Goal: Task Accomplishment & Management: Use online tool/utility

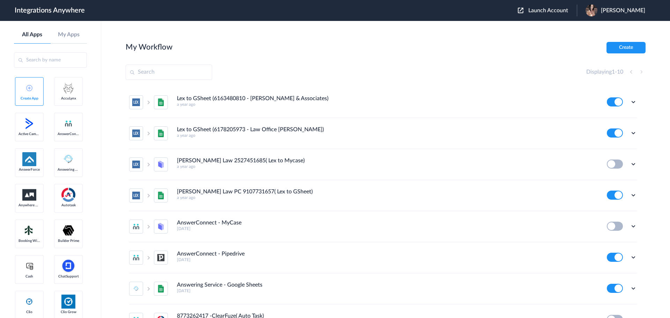
click at [561, 12] on span "Launch Account" at bounding box center [548, 11] width 40 height 6
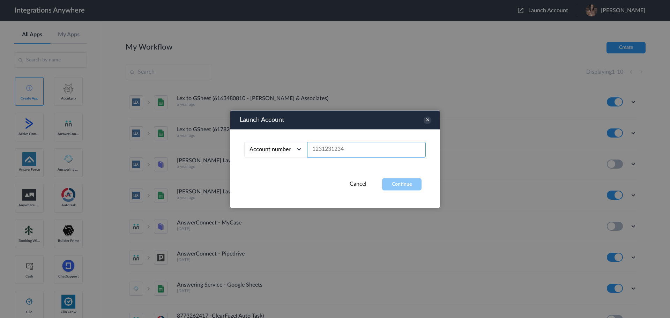
click at [346, 149] on input "text" at bounding box center [366, 150] width 119 height 16
paste input "8772423416"
type input "8772423416"
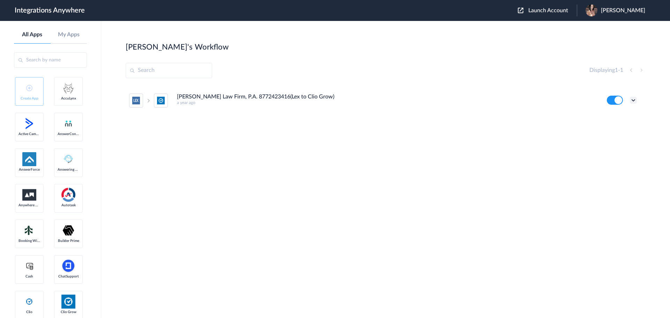
click at [632, 98] on icon at bounding box center [633, 100] width 7 height 7
click at [606, 115] on link "Edit" at bounding box center [605, 116] width 17 height 5
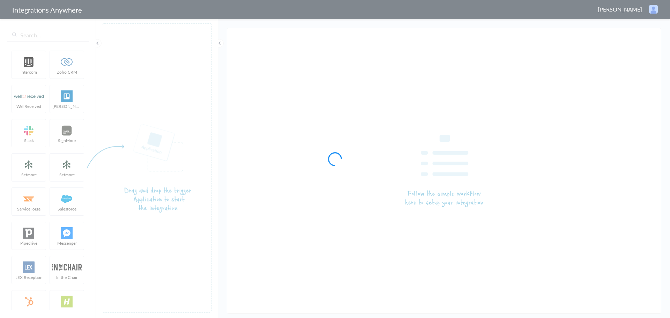
type input "[PERSON_NAME] Law Firm, P.A. 8772423416(Lex to Clio Grow)"
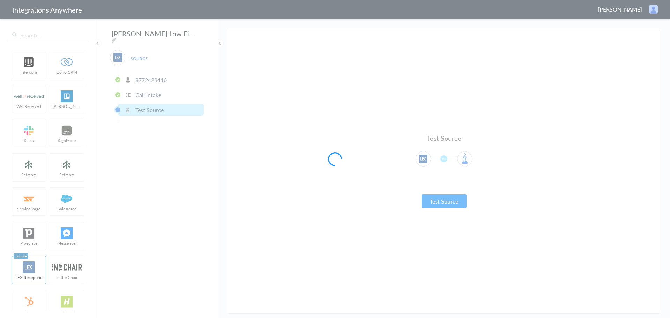
type input "New Client"
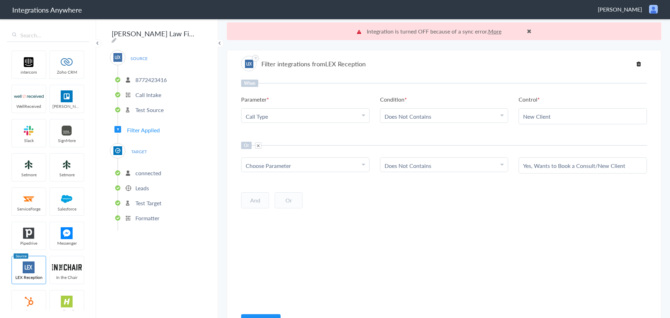
click at [145, 184] on p "Leads" at bounding box center [142, 188] width 14 height 8
